Goal: Task Accomplishment & Management: Use online tool/utility

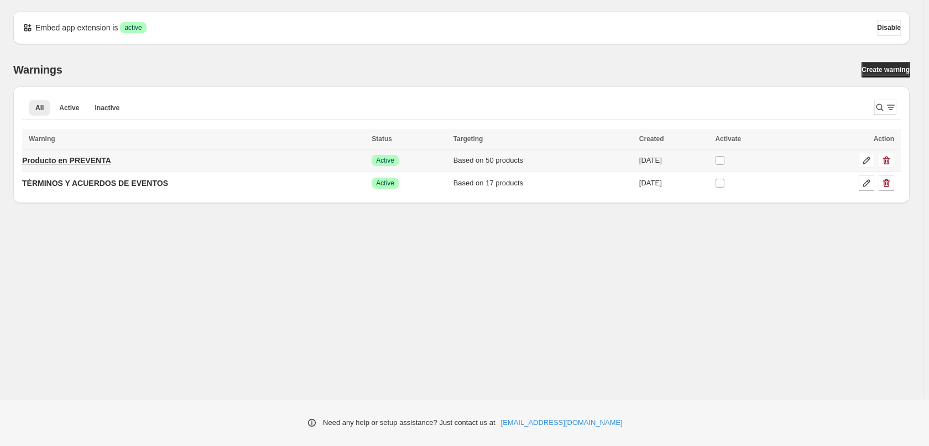
click at [96, 162] on p "Producto en PREVENTA" at bounding box center [66, 160] width 89 height 11
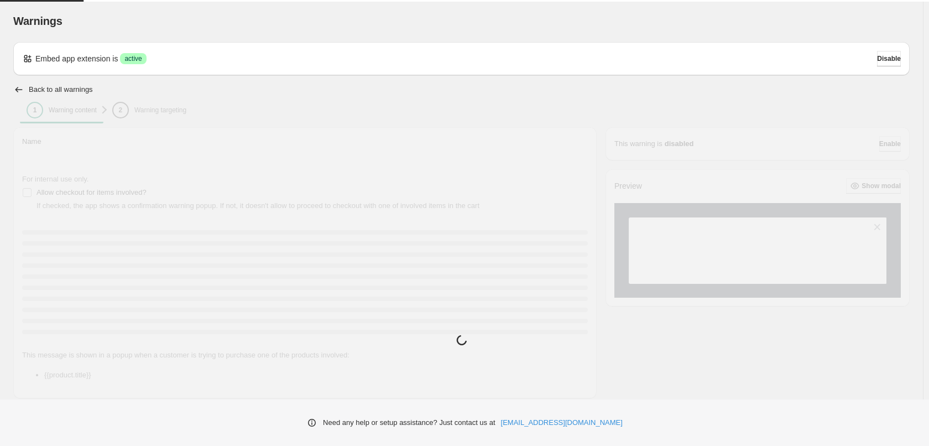
type input "**********"
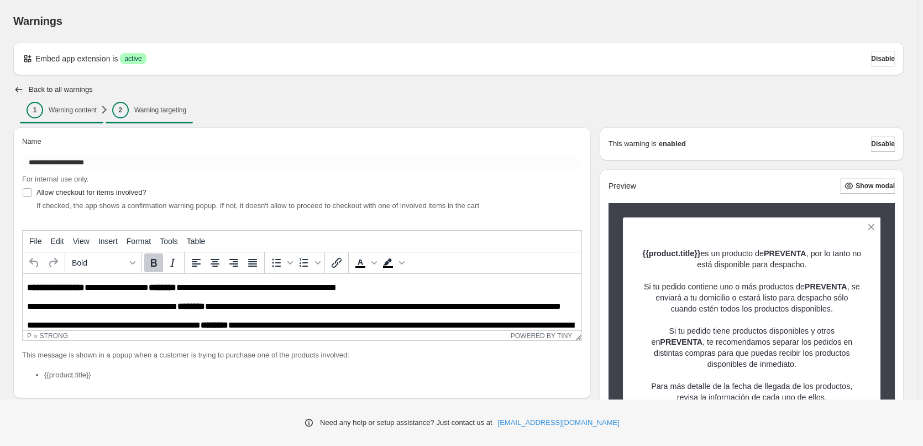
click at [158, 109] on p "Warning targeting" at bounding box center [160, 110] width 52 height 9
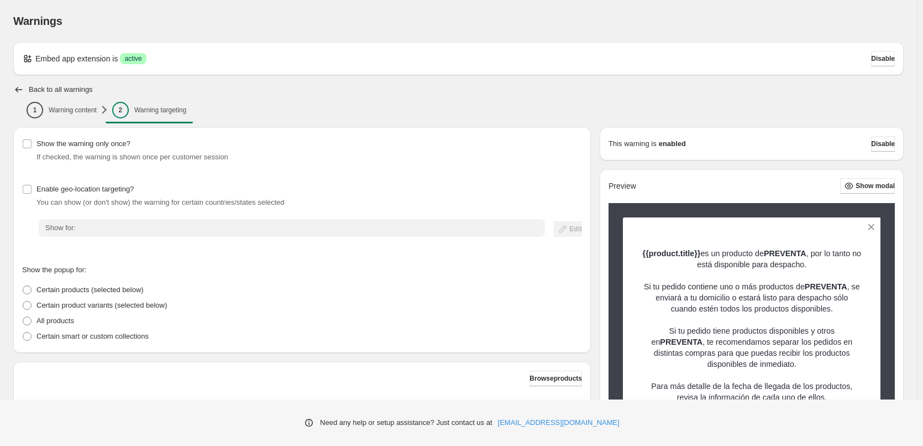
scroll to position [221, 0]
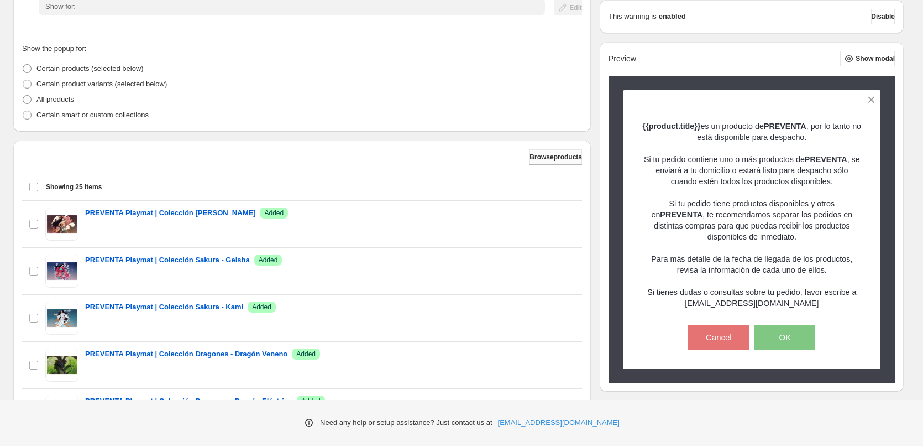
click at [556, 157] on span "Browse products" at bounding box center [556, 157] width 53 height 9
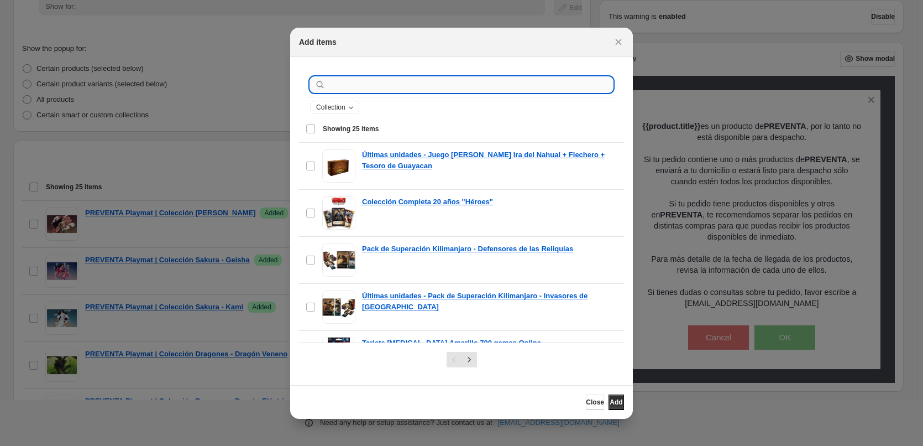
click at [409, 81] on input ":r1b:" at bounding box center [470, 84] width 285 height 15
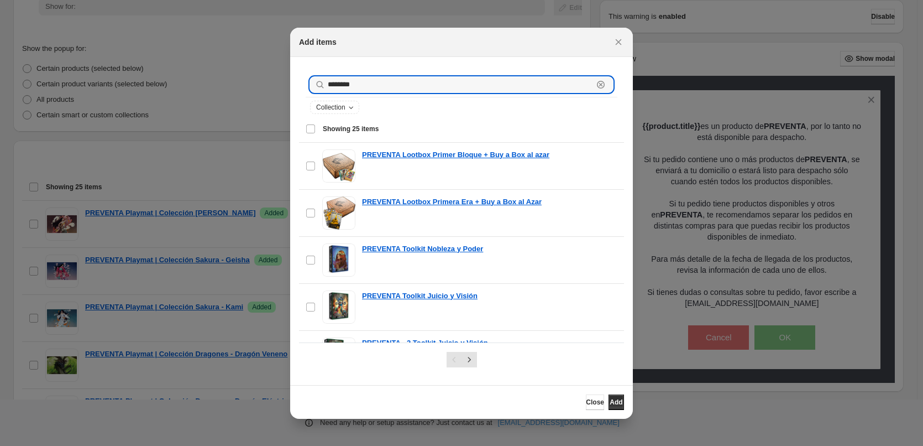
type input "********"
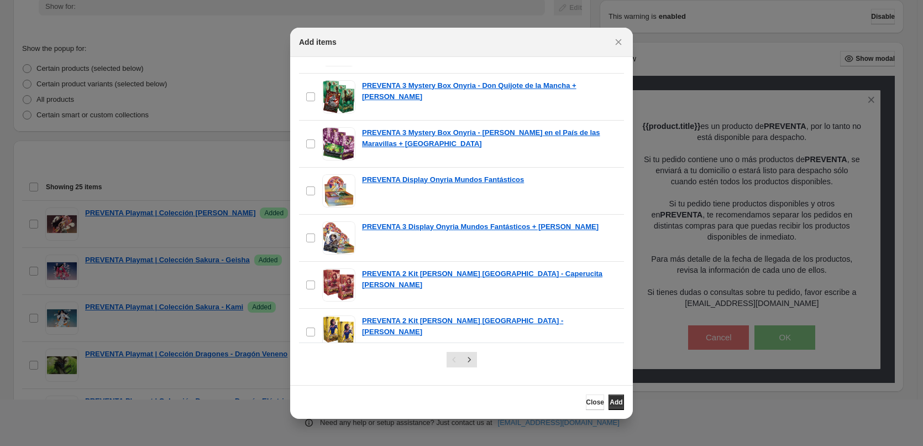
scroll to position [975, 0]
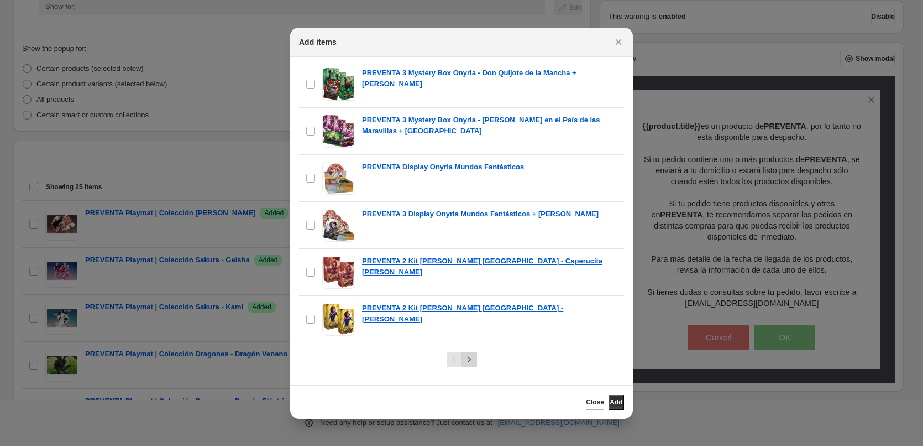
click at [469, 357] on icon "Next" at bounding box center [469, 359] width 11 height 11
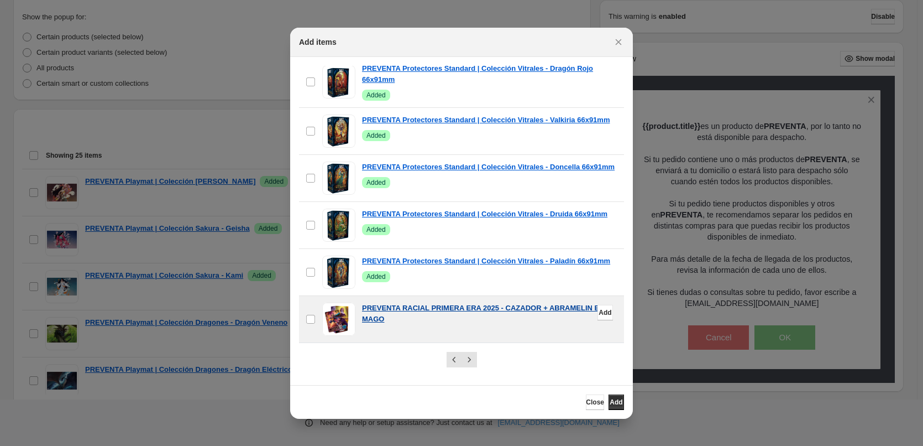
scroll to position [325, 0]
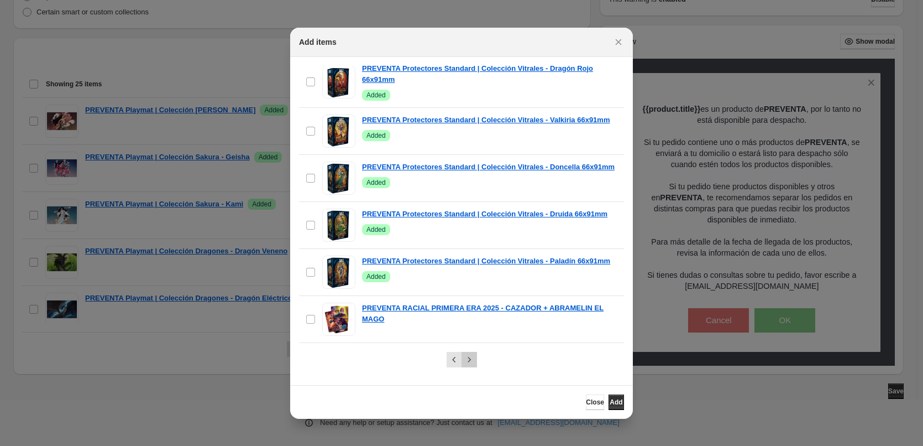
click at [476, 360] on button "Next" at bounding box center [469, 359] width 15 height 15
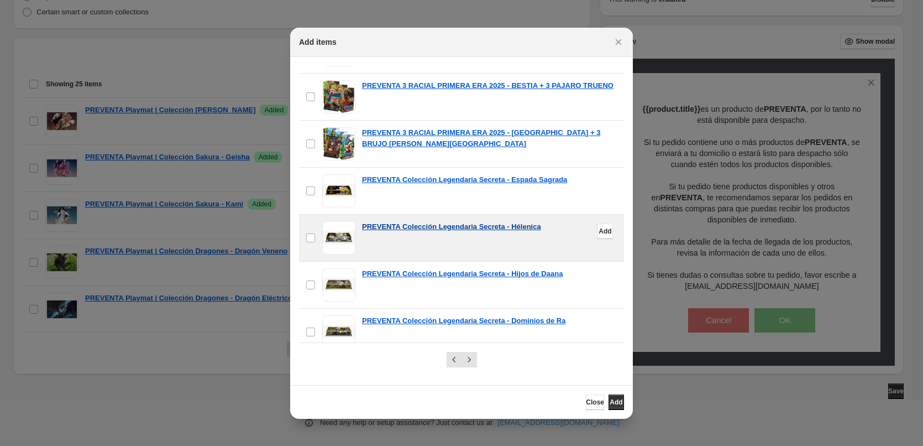
scroll to position [975, 0]
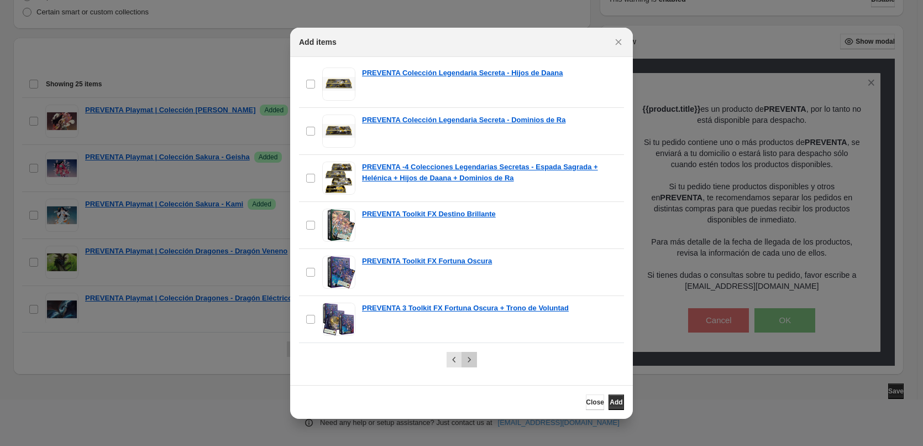
click at [472, 358] on icon "Next" at bounding box center [469, 359] width 11 height 11
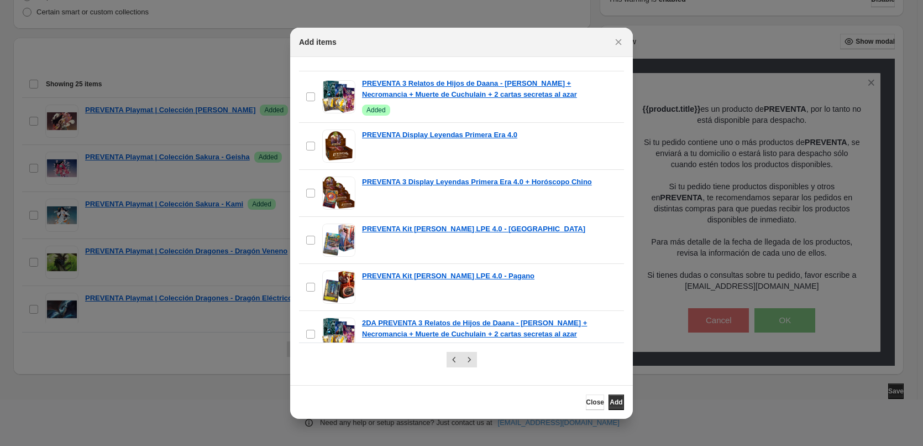
scroll to position [1006, 0]
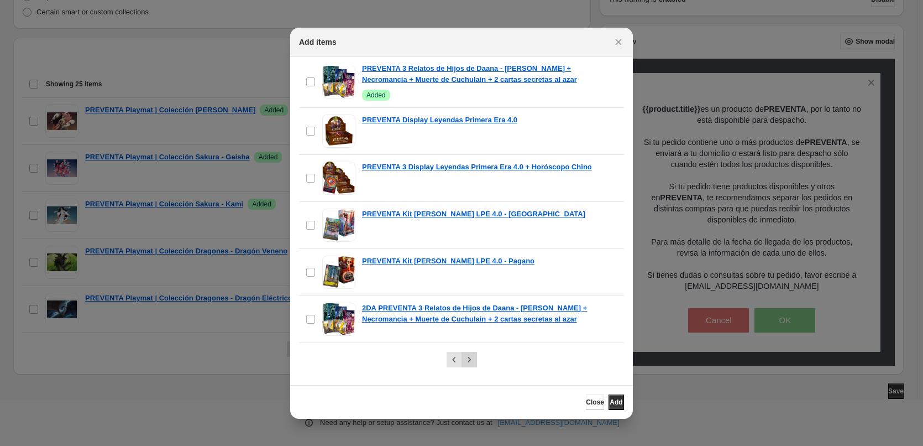
click at [472, 362] on icon "Next" at bounding box center [469, 359] width 11 height 11
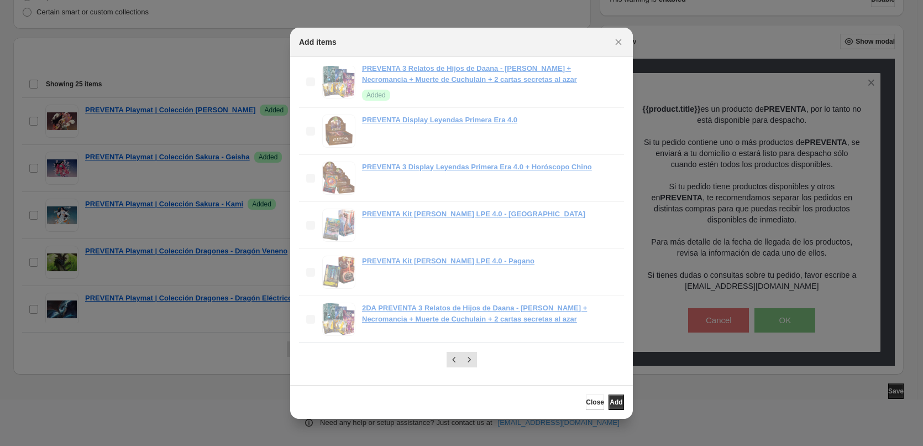
scroll to position [317, 0]
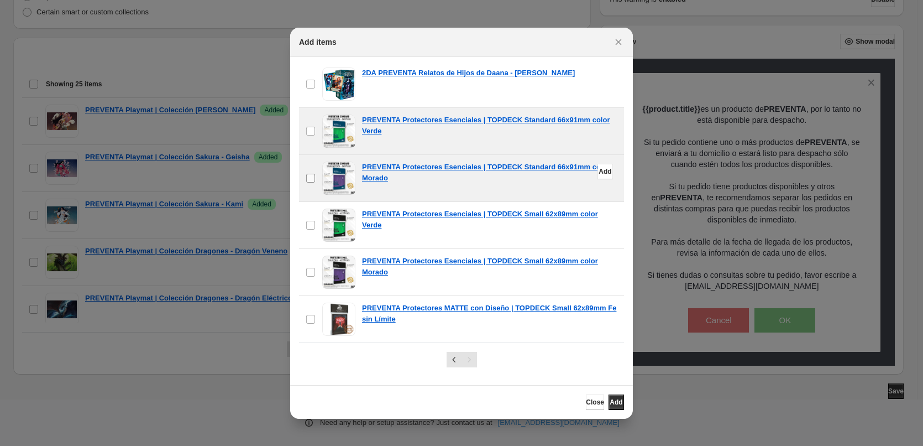
click at [305, 177] on label "checkbox" at bounding box center [310, 178] width 23 height 46
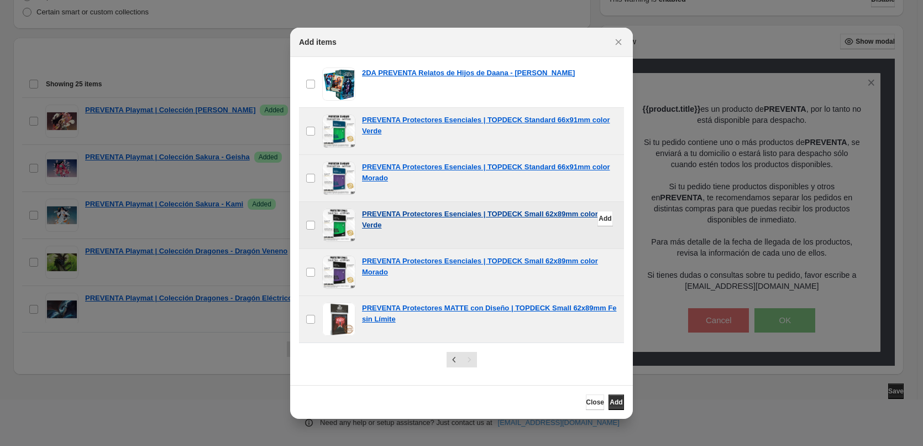
scroll to position [0, 0]
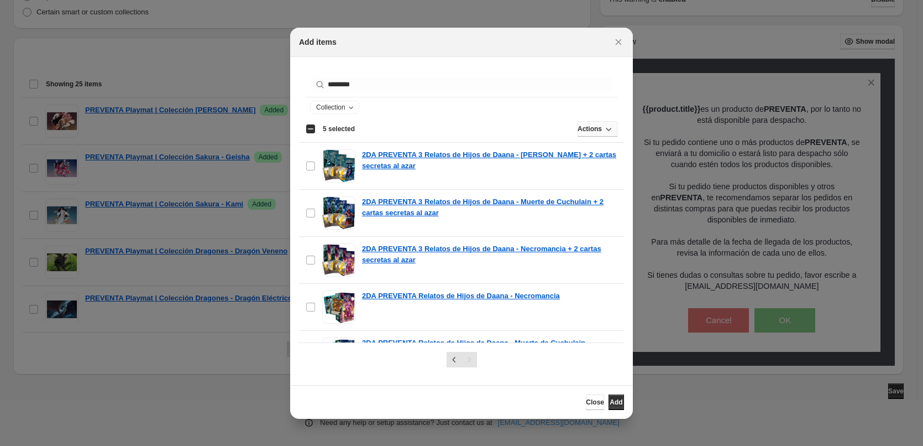
click at [593, 131] on span "Actions" at bounding box center [590, 128] width 24 height 9
click at [585, 147] on span "Add" at bounding box center [589, 152] width 27 height 11
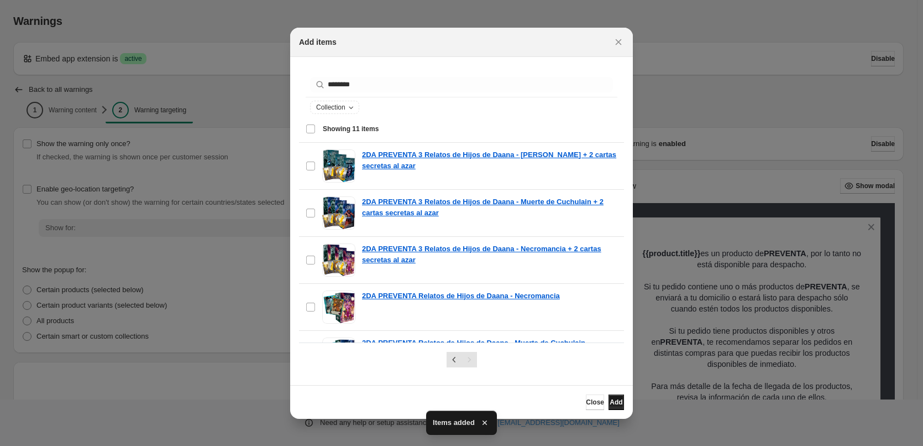
click at [620, 399] on button "Add" at bounding box center [616, 401] width 15 height 15
click at [618, 40] on icon "Close" at bounding box center [618, 41] width 11 height 11
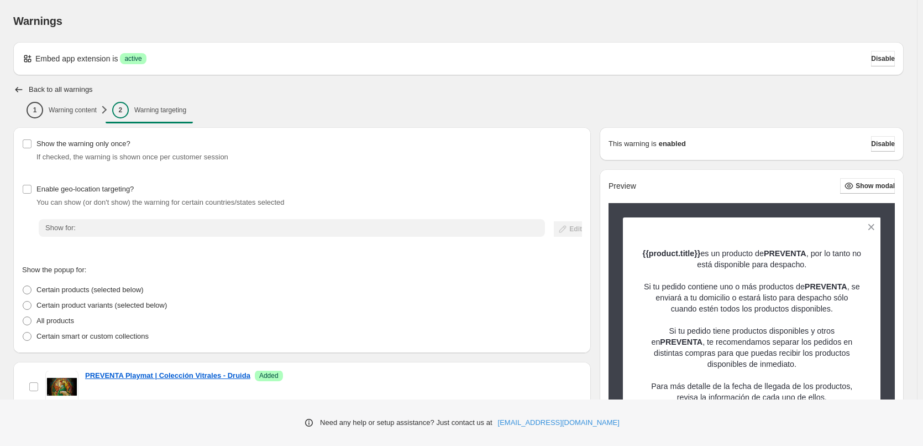
scroll to position [553, 0]
